Goal: Obtain resource: Download file/media

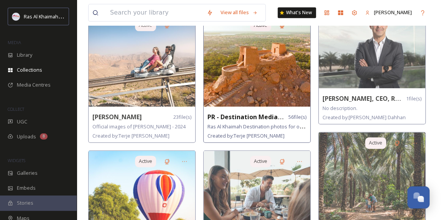
scroll to position [488, 0]
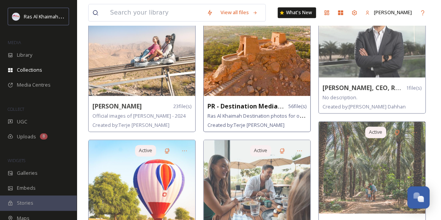
click at [264, 77] on img at bounding box center [257, 50] width 107 height 92
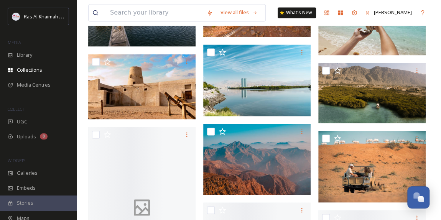
scroll to position [628, 0]
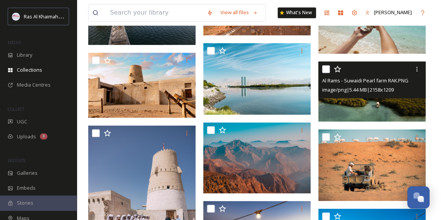
click at [386, 107] on img at bounding box center [372, 91] width 107 height 60
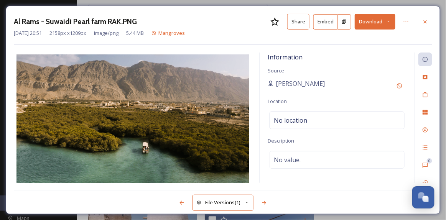
drag, startPoint x: 428, startPoint y: 20, endPoint x: 429, endPoint y: 31, distance: 11.2
click at [428, 20] on icon at bounding box center [426, 22] width 6 height 6
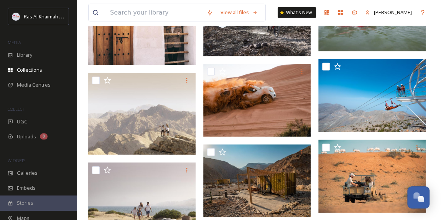
scroll to position [1151, 0]
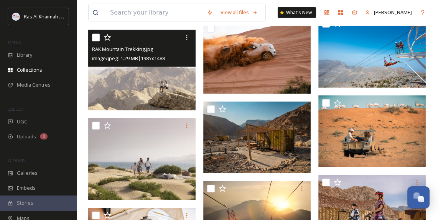
click at [156, 79] on img at bounding box center [141, 70] width 107 height 81
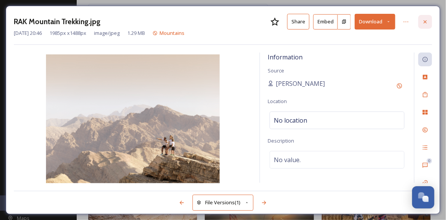
click at [426, 22] on icon at bounding box center [425, 21] width 3 height 3
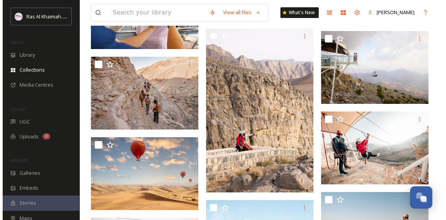
scroll to position [1418, 0]
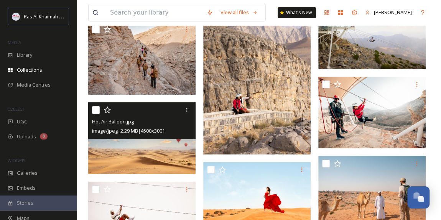
click at [126, 155] on img at bounding box center [141, 138] width 107 height 72
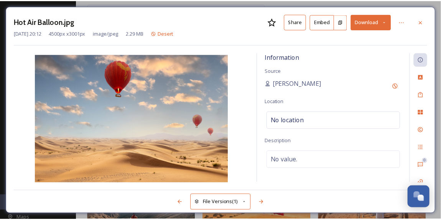
scroll to position [1419, 0]
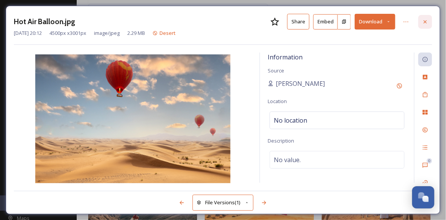
click at [424, 22] on icon at bounding box center [426, 22] width 6 height 6
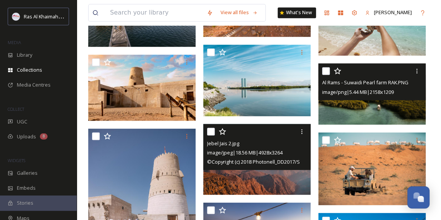
scroll to position [652, 0]
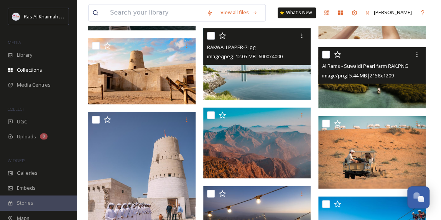
click at [266, 76] on img at bounding box center [256, 64] width 107 height 72
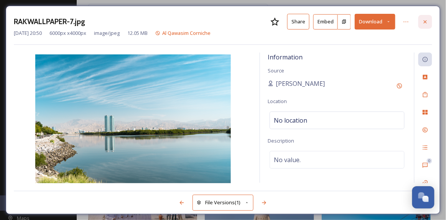
click at [427, 20] on icon at bounding box center [425, 21] width 3 height 3
